Goal: Task Accomplishment & Management: Manage account settings

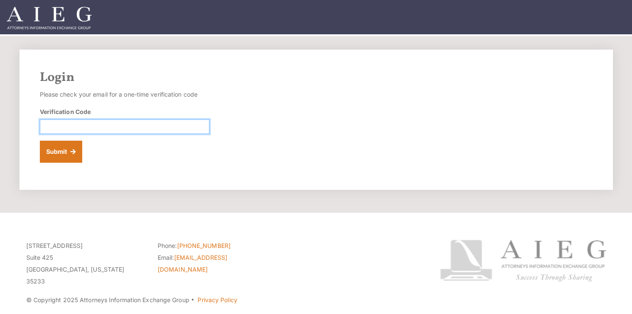
click at [70, 128] on input "Verification Code" at bounding box center [125, 127] width 170 height 14
type input "495577"
click at [40, 141] on button "Submit" at bounding box center [61, 152] width 43 height 22
click at [53, 126] on input "Verification Code" at bounding box center [125, 127] width 170 height 14
type input "495577"
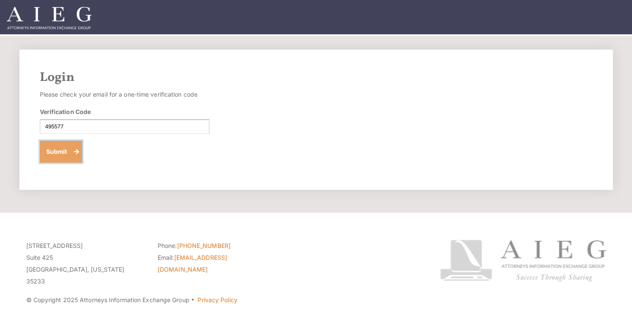
click at [61, 150] on button "Submit" at bounding box center [61, 152] width 43 height 22
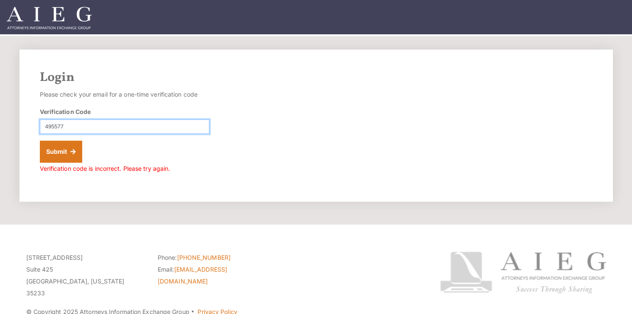
click at [68, 127] on input "495577" at bounding box center [125, 127] width 170 height 14
paste input "348624"
type input "348624"
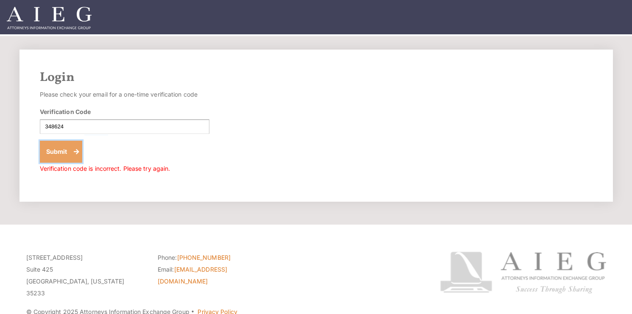
click at [58, 150] on button "Submit" at bounding box center [61, 152] width 43 height 22
